Goal: Task Accomplishment & Management: Manage account settings

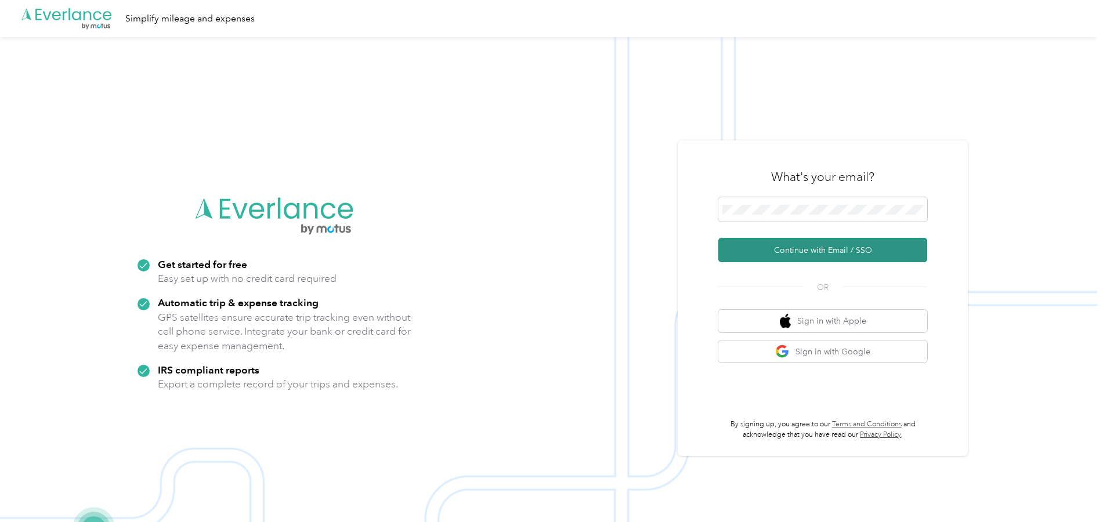
click at [812, 254] on button "Continue with Email / SSO" at bounding box center [822, 250] width 209 height 24
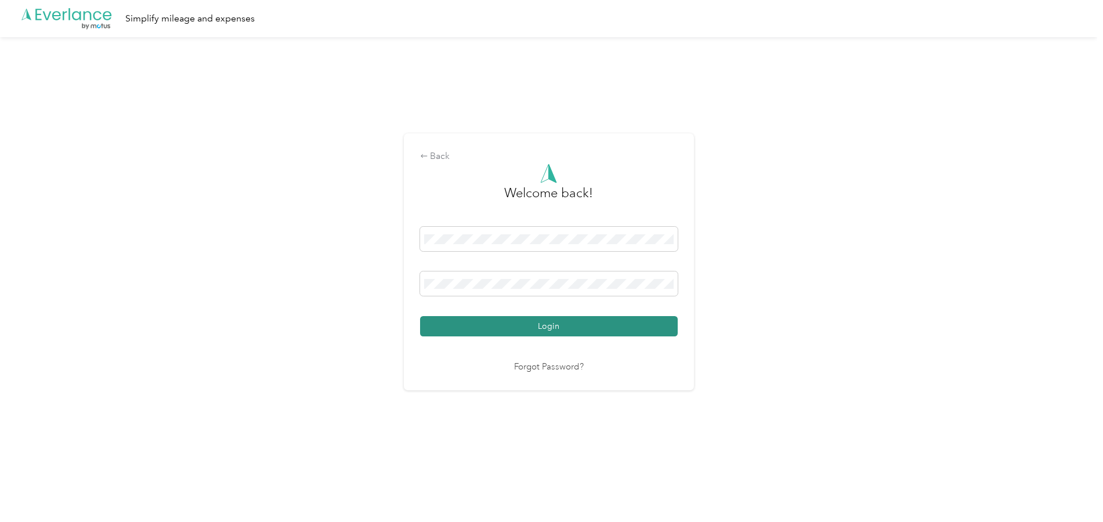
click at [522, 329] on button "Login" at bounding box center [549, 326] width 258 height 20
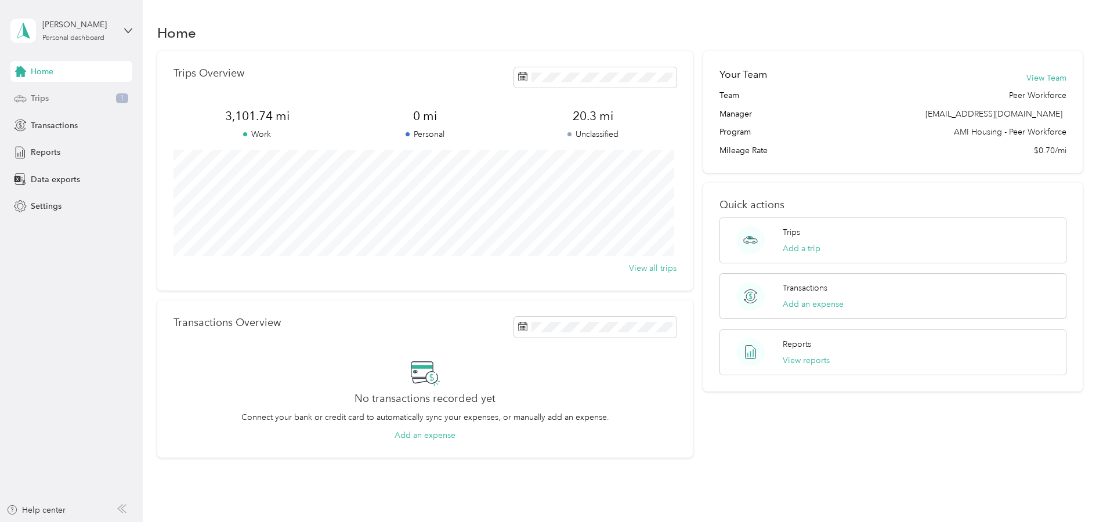
click at [42, 100] on span "Trips" at bounding box center [40, 98] width 18 height 12
